Goal: Navigation & Orientation: Locate item on page

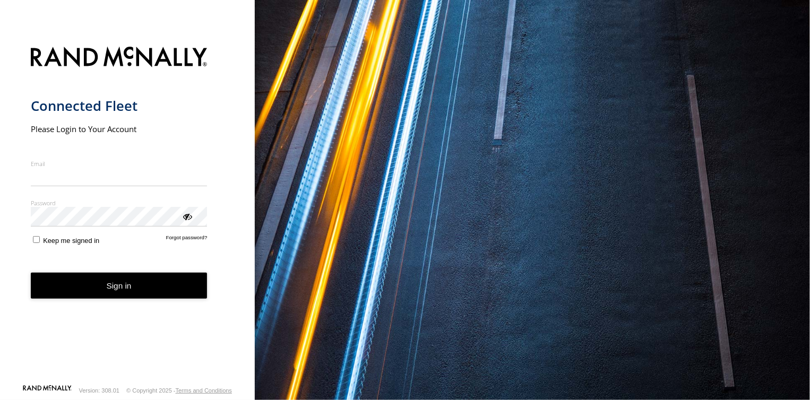
type input "**********"
click at [138, 296] on button "Sign in" at bounding box center [119, 286] width 177 height 26
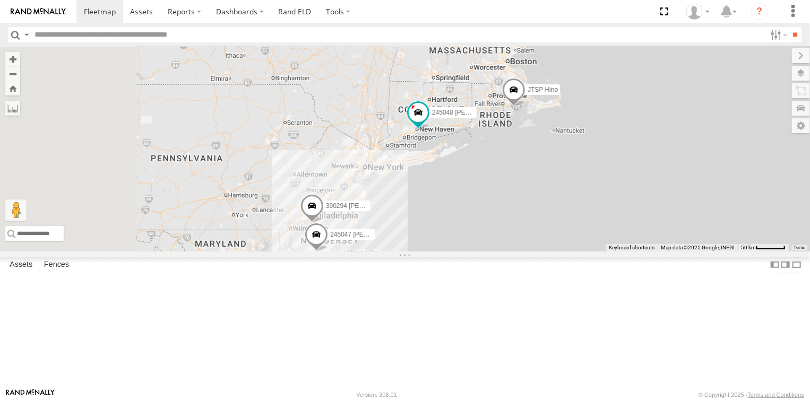
drag, startPoint x: 565, startPoint y: 189, endPoint x: 574, endPoint y: 249, distance: 60.6
click at [574, 249] on div "3 245047 Shawn 245048 Charles 390294 Lee JTSP Hino" at bounding box center [405, 149] width 810 height 205
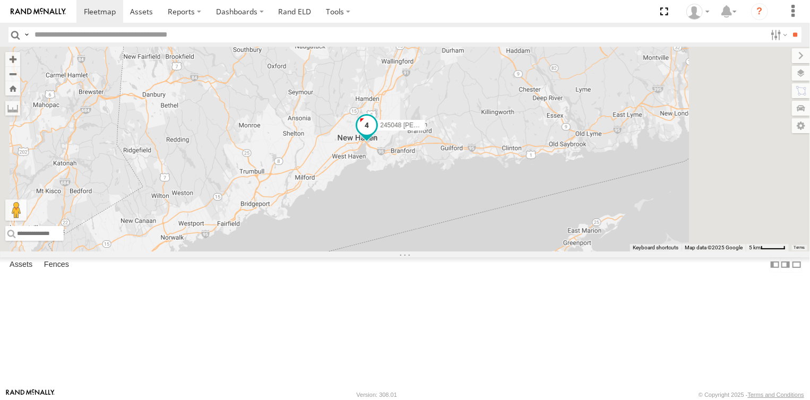
click at [376, 135] on span at bounding box center [366, 125] width 19 height 19
click at [557, 251] on div "245048 Charles" at bounding box center [405, 149] width 810 height 205
click at [412, 57] on div "245048 Charles" at bounding box center [405, 149] width 810 height 205
click at [751, 0] on html at bounding box center [405, 200] width 810 height 400
click at [809, 21] on html at bounding box center [405, 200] width 810 height 400
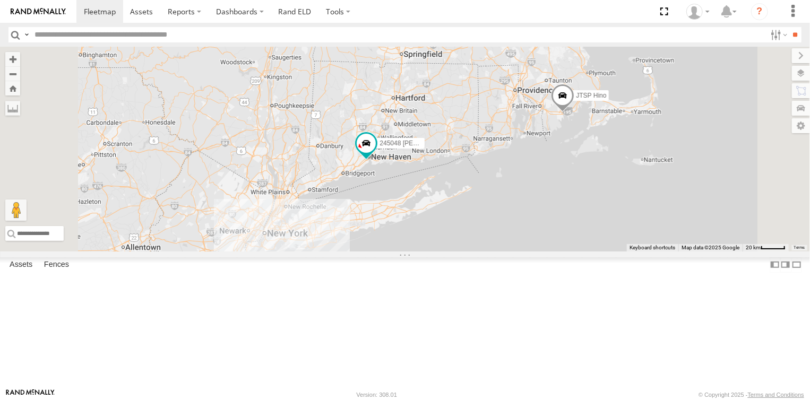
drag, startPoint x: 450, startPoint y: 277, endPoint x: 532, endPoint y: 161, distance: 142.0
click at [532, 161] on div "245048 Charles JTSP Hino" at bounding box center [405, 149] width 810 height 205
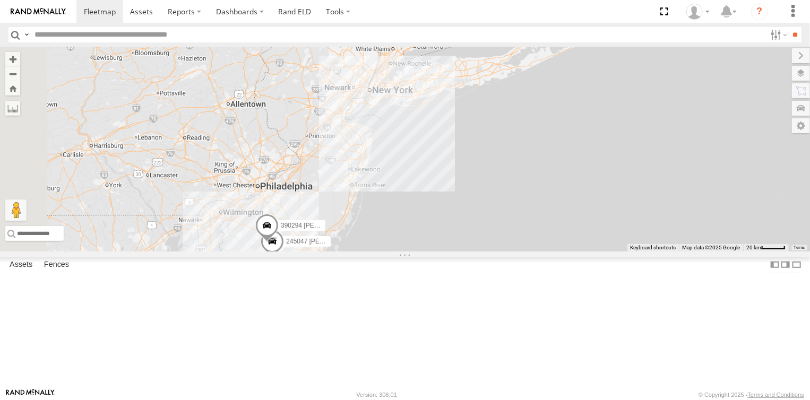
drag, startPoint x: 456, startPoint y: 307, endPoint x: 479, endPoint y: 227, distance: 83.2
click at [479, 227] on div "245048 Charles JTSP Hino 3 245047 Shawn 390294 Lee" at bounding box center [405, 149] width 810 height 205
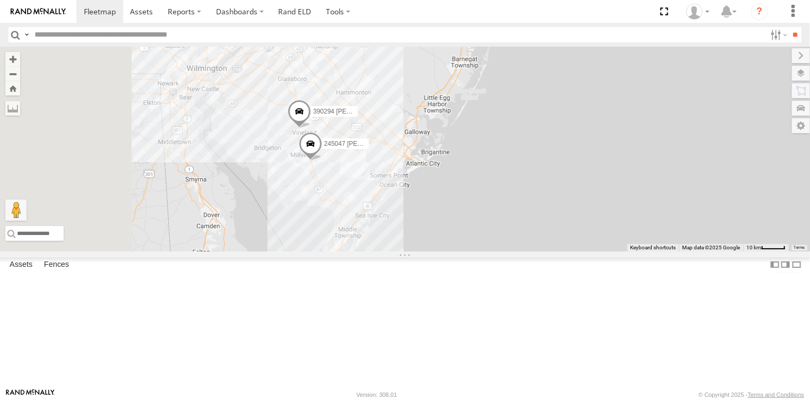
drag, startPoint x: 394, startPoint y: 254, endPoint x: 457, endPoint y: 253, distance: 62.6
click at [457, 251] on div "245048 Charles JTSP Hino 245047 Shawn 390294 Lee 3" at bounding box center [405, 149] width 810 height 205
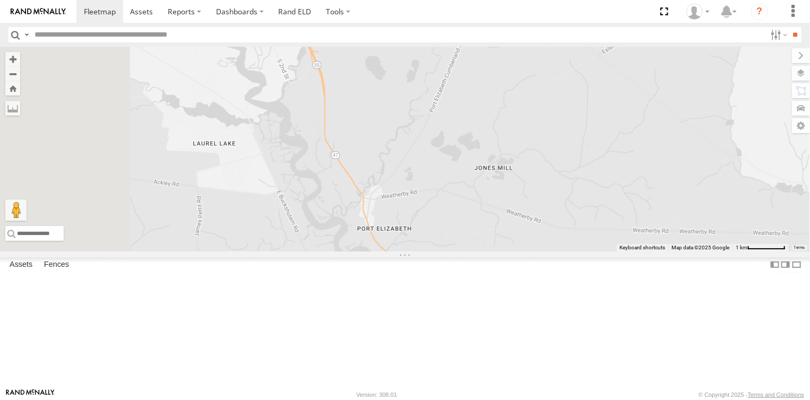
drag, startPoint x: 412, startPoint y: 120, endPoint x: 447, endPoint y: 337, distance: 219.3
click at [447, 251] on div "245048 Charles JTSP Hino 245047 Shawn 390294 Lee" at bounding box center [405, 149] width 810 height 205
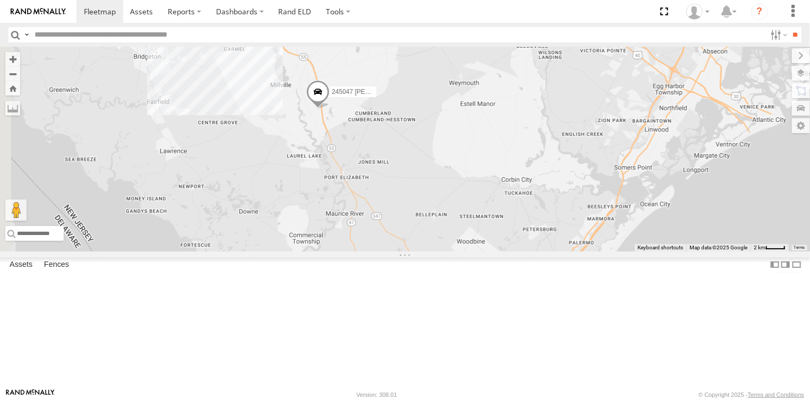
drag, startPoint x: 431, startPoint y: 324, endPoint x: 446, endPoint y: 250, distance: 75.6
click at [446, 251] on div "245048 Charles JTSP Hino 245047 Shawn 390294 Lee" at bounding box center [405, 149] width 810 height 205
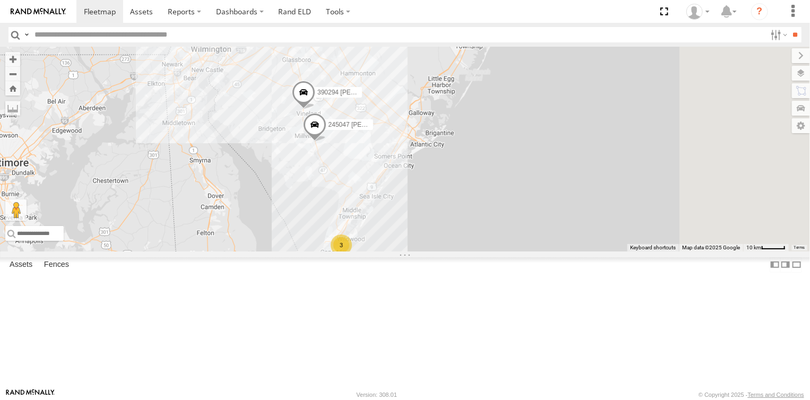
drag, startPoint x: 440, startPoint y: 324, endPoint x: 437, endPoint y: 288, distance: 36.2
click at [437, 251] on div "245048 Charles JTSP Hino 245047 Shawn 390294 Lee 3" at bounding box center [405, 149] width 810 height 205
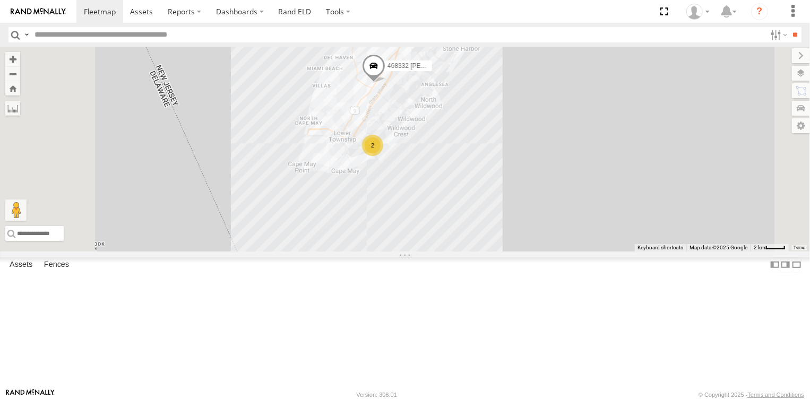
click at [385, 83] on span at bounding box center [373, 68] width 23 height 29
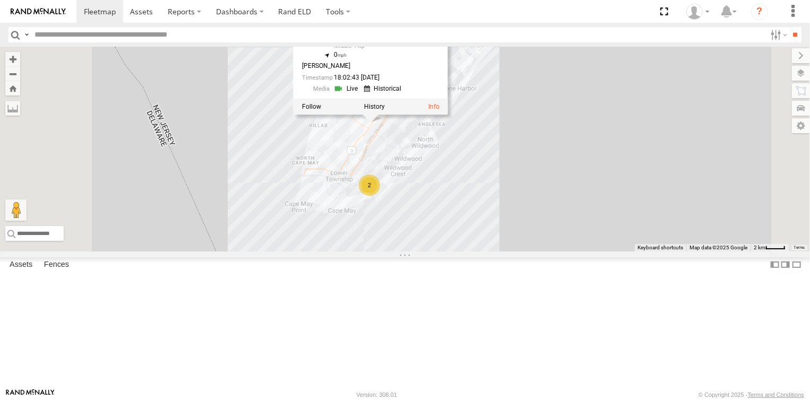
drag, startPoint x: 480, startPoint y: 193, endPoint x: 478, endPoint y: 216, distance: 24.0
click at [478, 216] on div "245048 Charles JTSP Hino 245047 Shawn 390294 Lee 2 468332 Stanley 468332 Stanle…" at bounding box center [405, 149] width 810 height 205
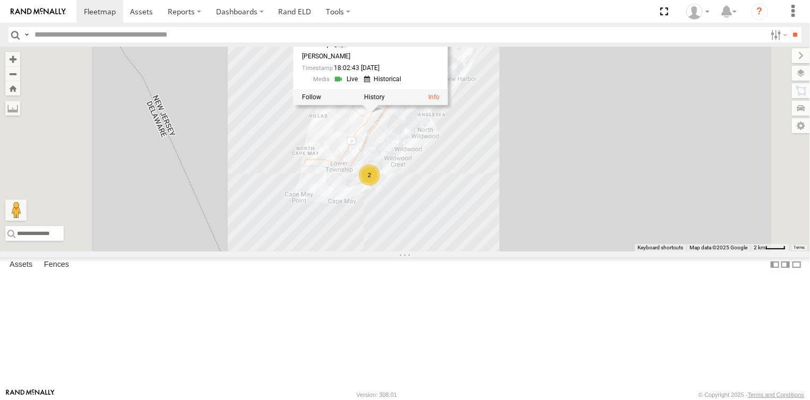
click at [343, 203] on div "245048 Charles JTSP Hino 245047 Shawn 390294 Lee 2 468332 Stanley 468332 Stanle…" at bounding box center [405, 149] width 810 height 205
